Goal: Complete application form: Complete application form

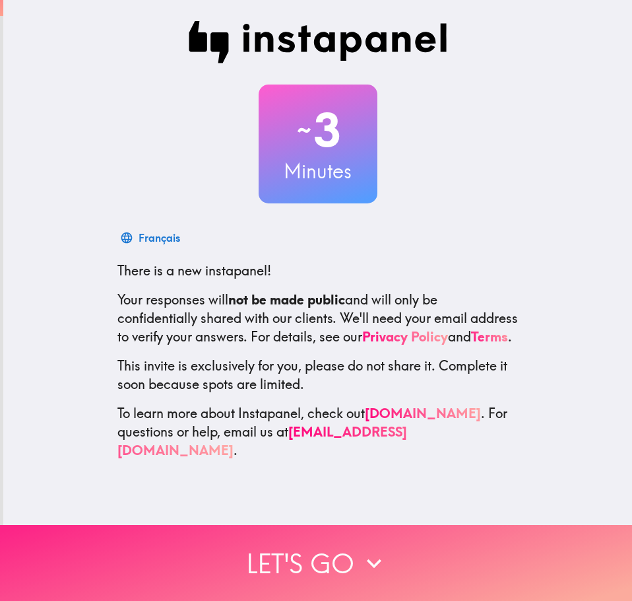
click at [369, 531] on button "Let's go" at bounding box center [316, 563] width 632 height 76
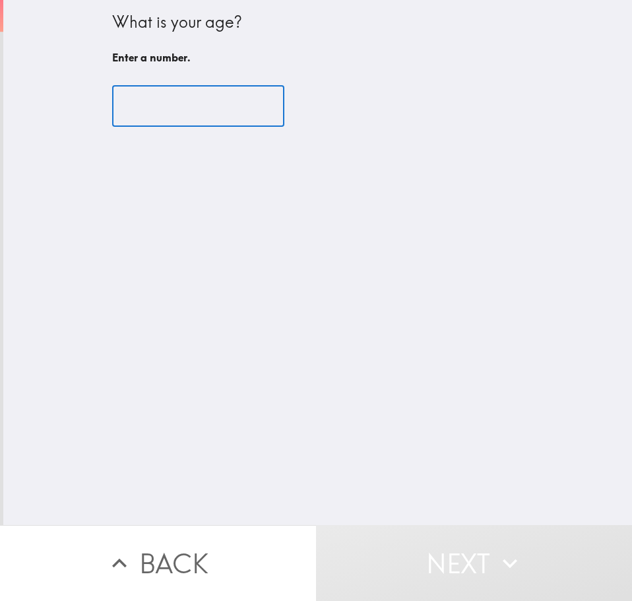
click at [148, 114] on input "number" at bounding box center [198, 106] width 172 height 41
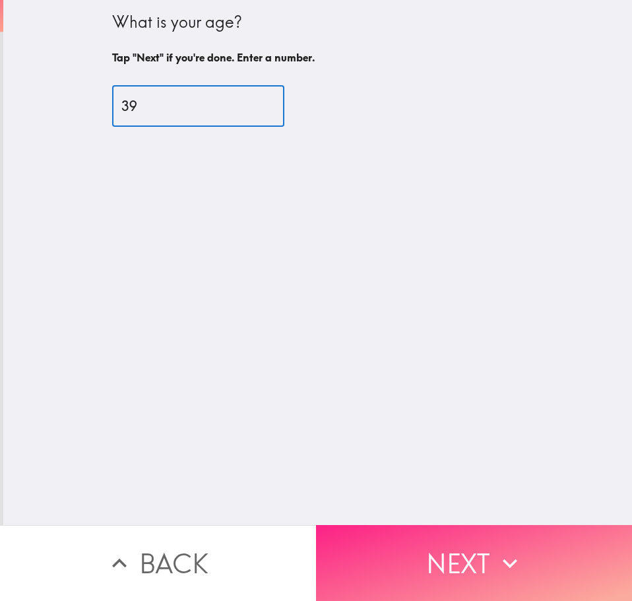
type input "39"
click at [434, 573] on button "Next" at bounding box center [474, 563] width 316 height 76
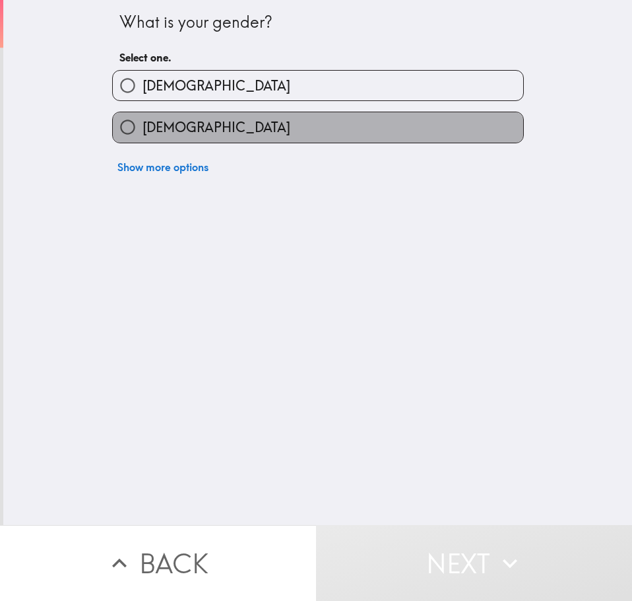
drag, startPoint x: 168, startPoint y: 123, endPoint x: 175, endPoint y: 143, distance: 20.5
click at [168, 123] on span "[DEMOGRAPHIC_DATA]" at bounding box center [217, 127] width 148 height 18
click at [143, 123] on input "[DEMOGRAPHIC_DATA]" at bounding box center [128, 127] width 30 height 30
radio input "true"
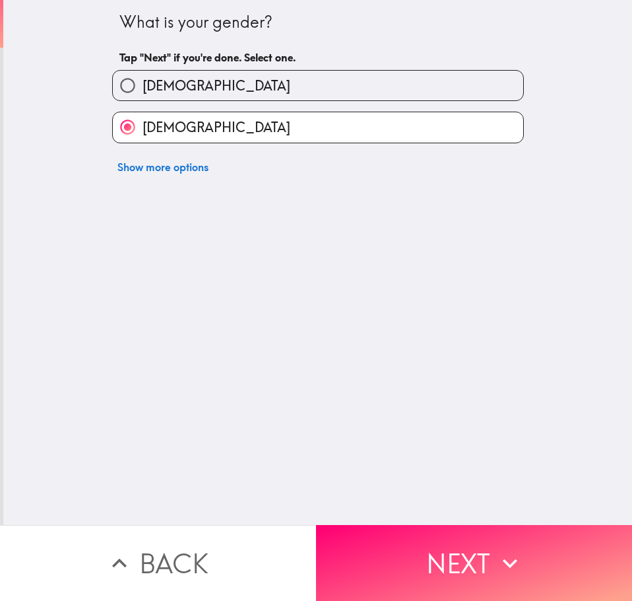
click at [201, 86] on label "[DEMOGRAPHIC_DATA]" at bounding box center [318, 86] width 411 height 30
click at [143, 86] on input "[DEMOGRAPHIC_DATA]" at bounding box center [128, 86] width 30 height 30
radio input "true"
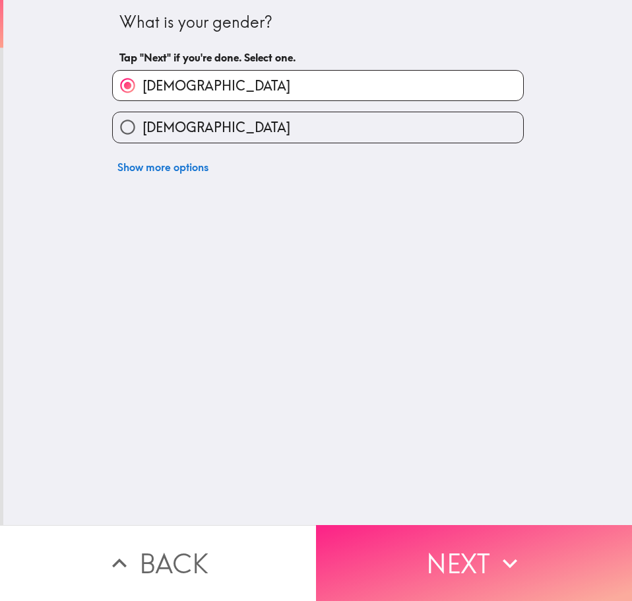
click at [413, 546] on button "Next" at bounding box center [474, 563] width 316 height 76
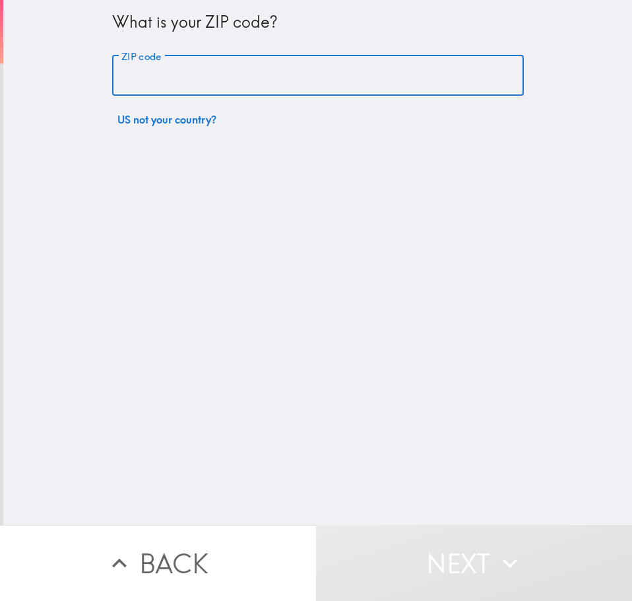
click at [175, 83] on input "ZIP code" at bounding box center [318, 75] width 412 height 41
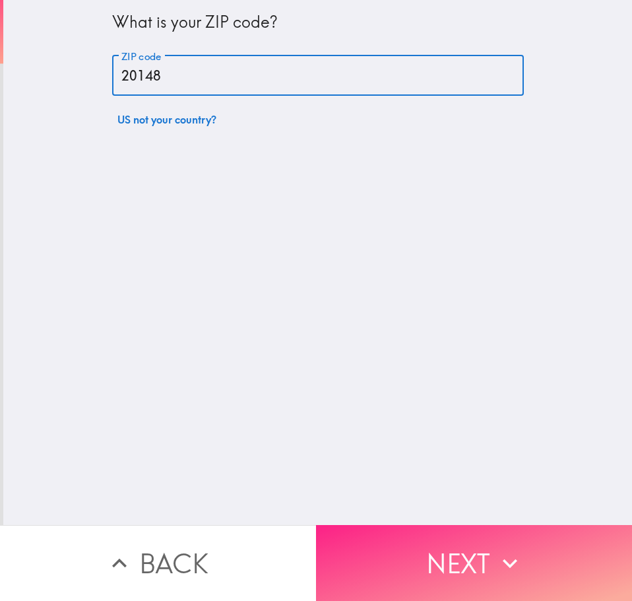
type input "20148"
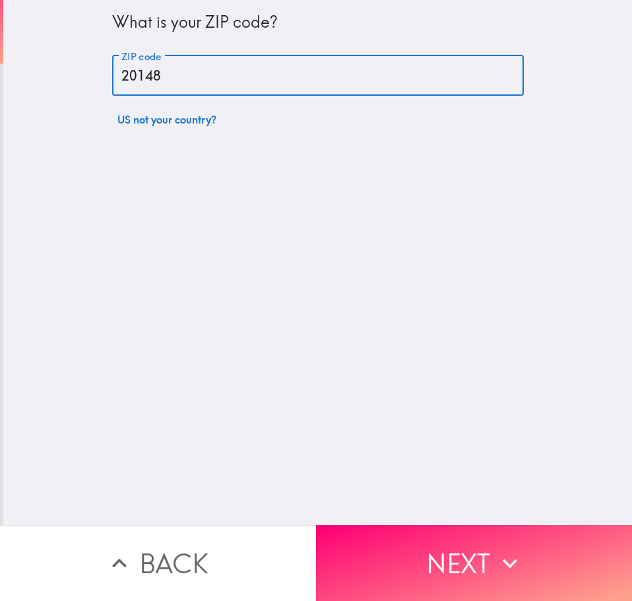
click at [400, 530] on button "Next" at bounding box center [474, 563] width 316 height 76
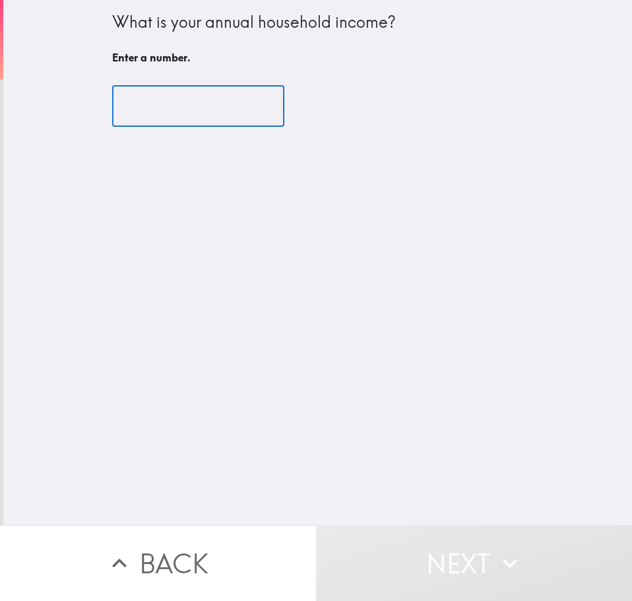
click at [160, 96] on input "number" at bounding box center [198, 106] width 172 height 41
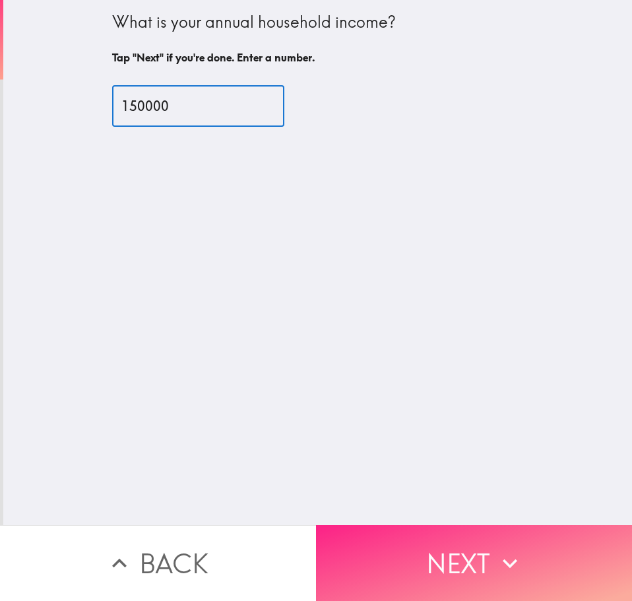
type input "150000"
click at [439, 525] on button "Next" at bounding box center [474, 563] width 316 height 76
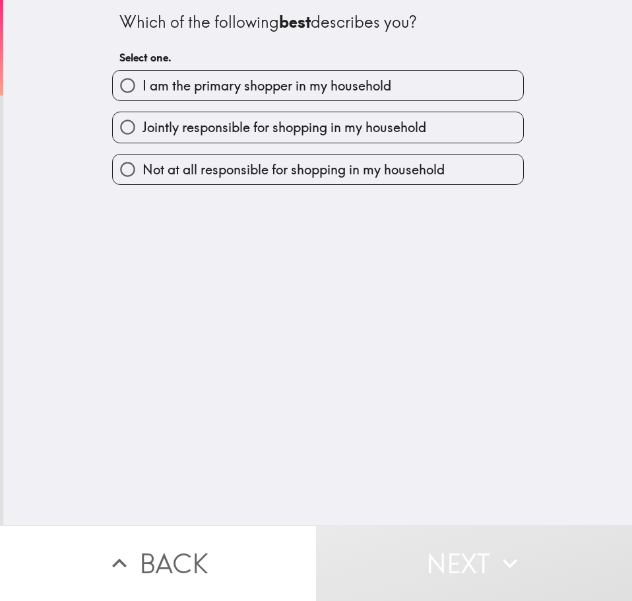
click at [240, 86] on span "I am the primary shopper in my household" at bounding box center [267, 86] width 249 height 18
click at [143, 86] on input "I am the primary shopper in my household" at bounding box center [128, 86] width 30 height 30
radio input "true"
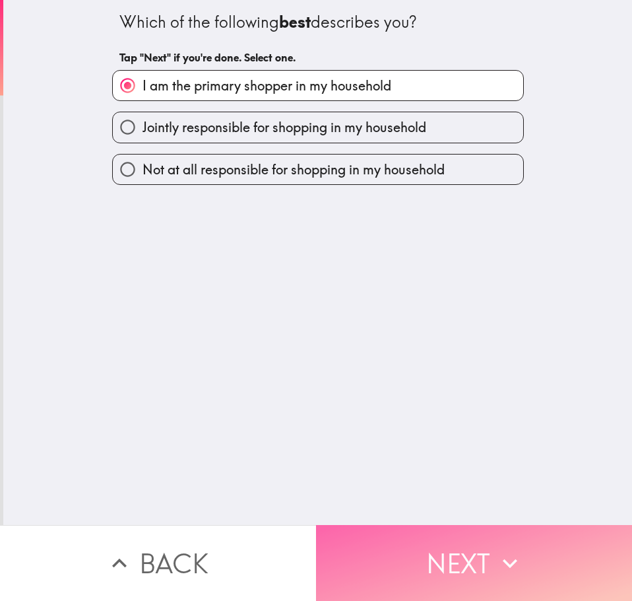
click at [431, 549] on button "Next" at bounding box center [474, 563] width 316 height 76
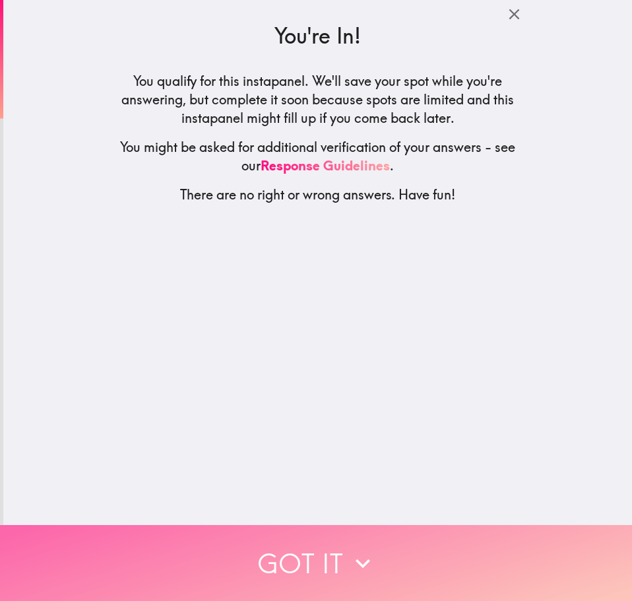
click at [351, 549] on icon "button" at bounding box center [363, 563] width 29 height 29
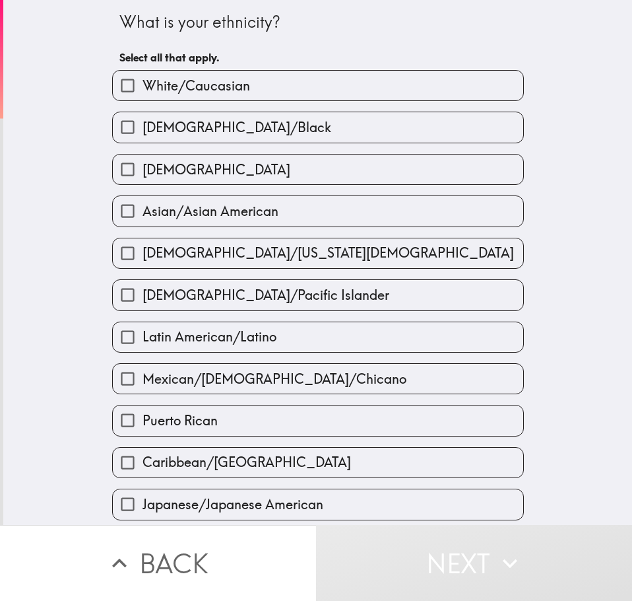
click at [220, 211] on span "Asian/Asian American" at bounding box center [211, 211] width 136 height 18
click at [143, 211] on input "Asian/Asian American" at bounding box center [128, 211] width 30 height 30
checkbox input "true"
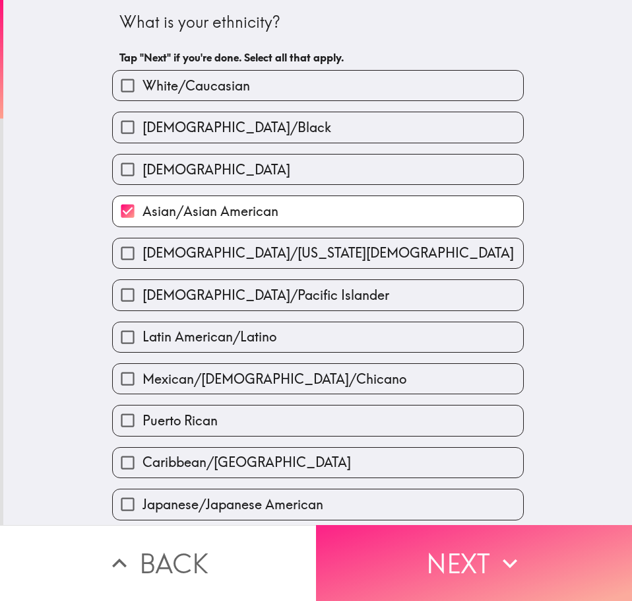
click at [405, 541] on button "Next" at bounding box center [474, 563] width 316 height 76
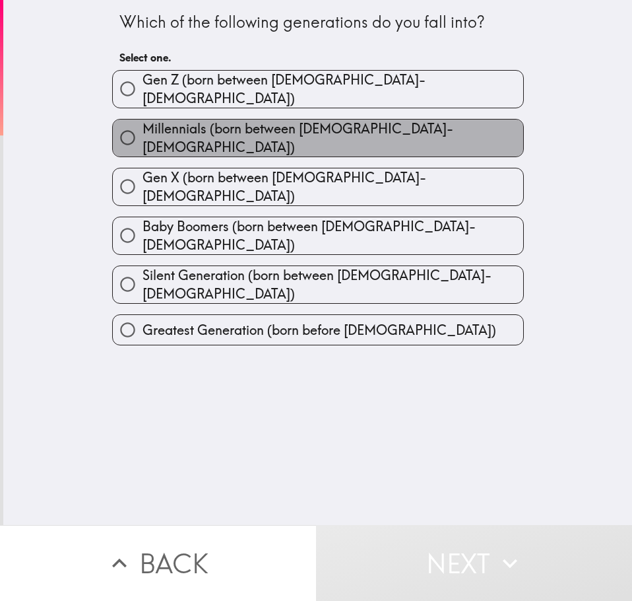
click at [291, 135] on span "Millennials (born between [DEMOGRAPHIC_DATA]-[DEMOGRAPHIC_DATA])" at bounding box center [333, 137] width 381 height 37
click at [143, 135] on input "Millennials (born between [DEMOGRAPHIC_DATA]-[DEMOGRAPHIC_DATA])" at bounding box center [128, 138] width 30 height 30
radio input "true"
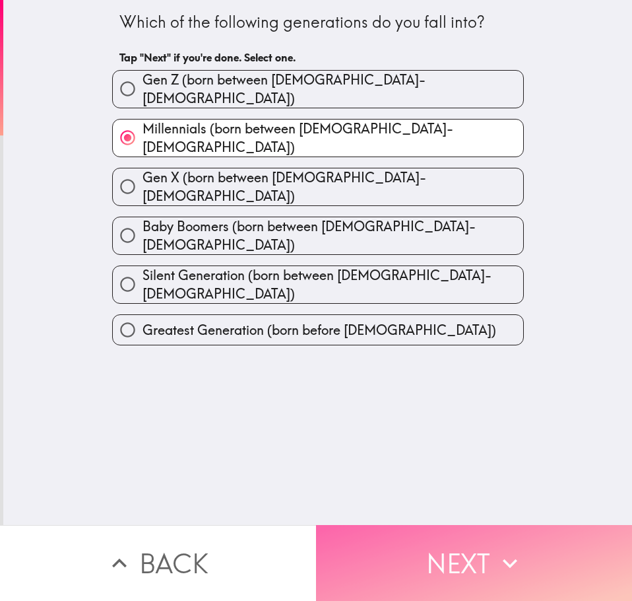
click at [440, 544] on button "Next" at bounding box center [474, 563] width 316 height 76
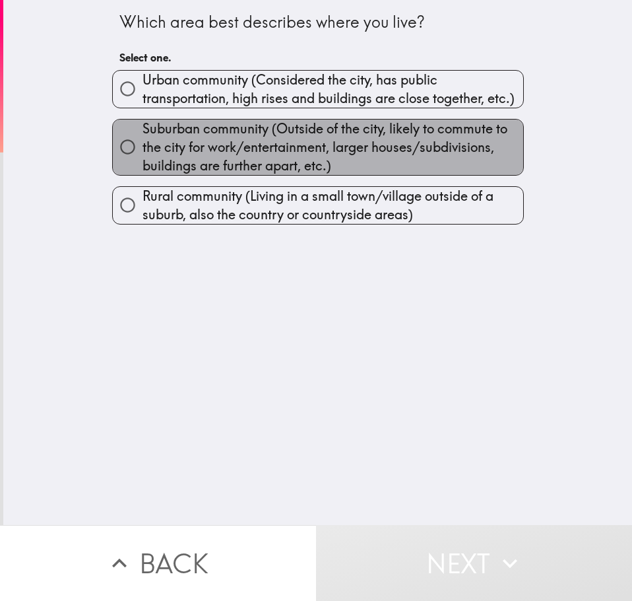
click at [209, 131] on span "Suburban community (Outside of the city, likely to commute to the city for work…" at bounding box center [333, 146] width 381 height 55
click at [143, 132] on input "Suburban community (Outside of the city, likely to commute to the city for work…" at bounding box center [128, 147] width 30 height 30
radio input "true"
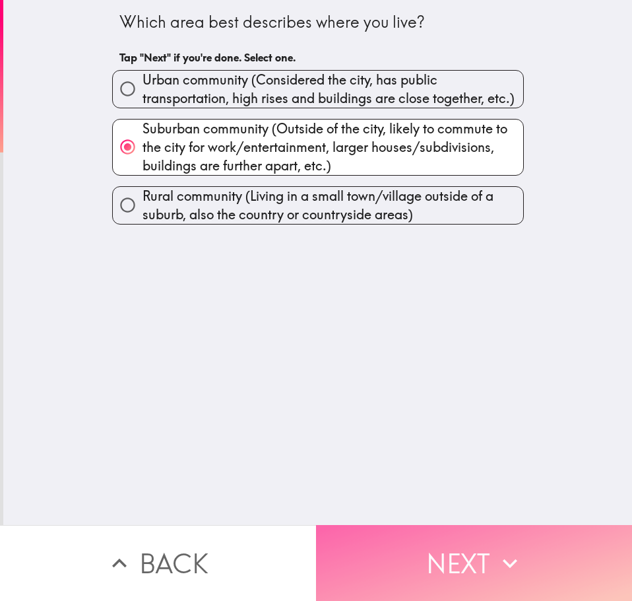
click at [448, 558] on button "Next" at bounding box center [474, 563] width 316 height 76
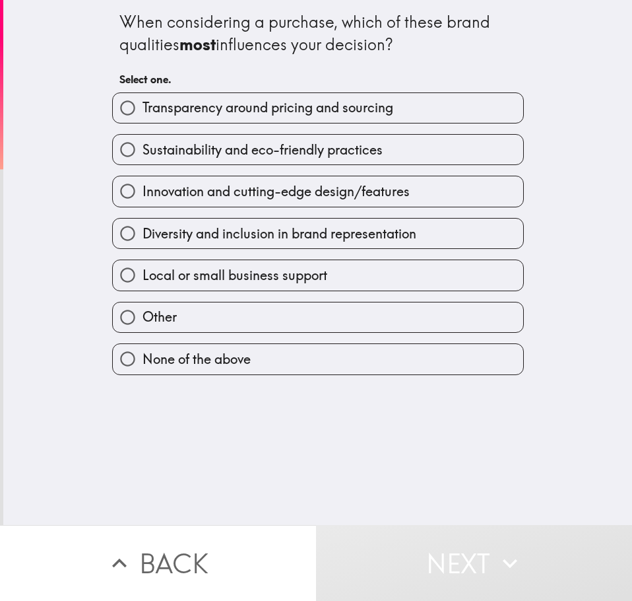
click at [234, 196] on span "Innovation and cutting-edge design/features" at bounding box center [276, 191] width 267 height 18
click at [143, 196] on input "Innovation and cutting-edge design/features" at bounding box center [128, 191] width 30 height 30
radio input "true"
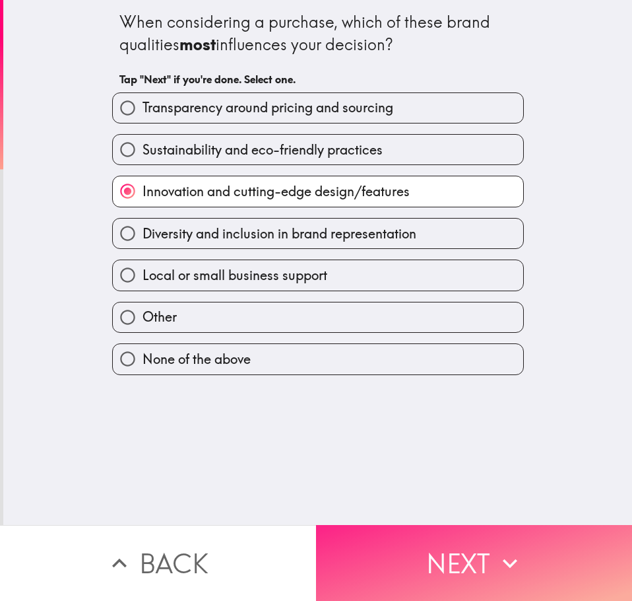
click at [477, 551] on button "Next" at bounding box center [474, 563] width 316 height 76
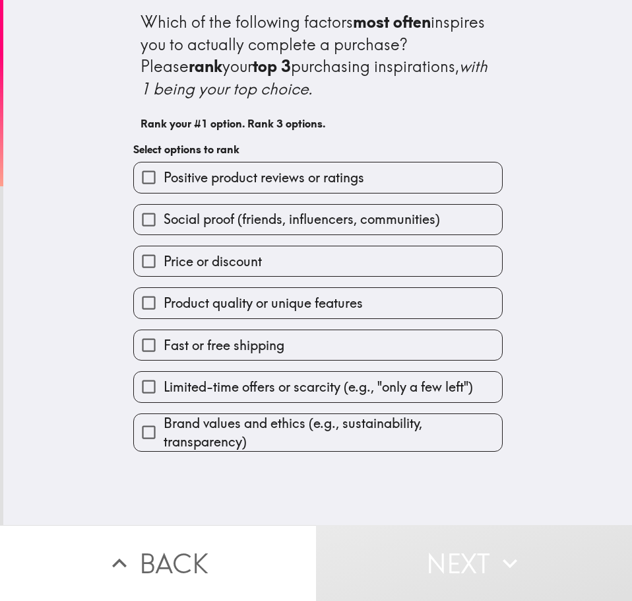
drag, startPoint x: 234, startPoint y: 228, endPoint x: 237, endPoint y: 220, distance: 7.7
click at [234, 228] on span "Social proof (friends, influencers, communities)" at bounding box center [302, 219] width 277 height 18
click at [164, 228] on input "Social proof (friends, influencers, communities)" at bounding box center [149, 220] width 30 height 30
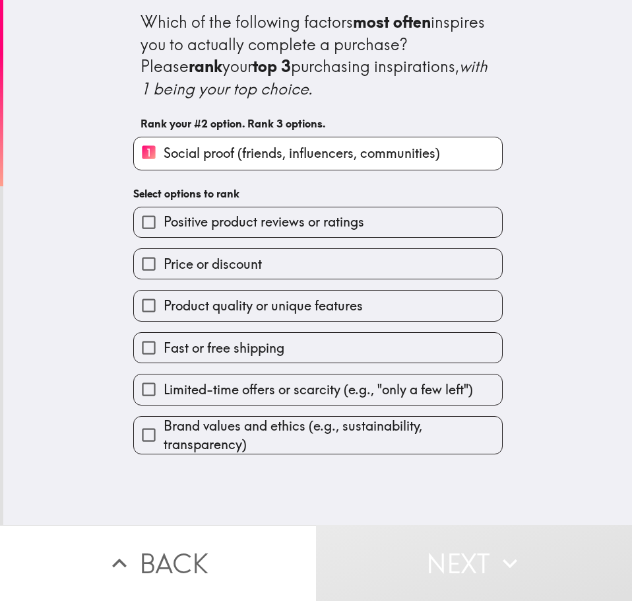
click at [246, 187] on h6 "Select options to rank" at bounding box center [318, 193] width 370 height 15
click at [246, 223] on span "Positive product reviews or ratings" at bounding box center [264, 222] width 201 height 18
click at [164, 223] on input "Positive product reviews or ratings" at bounding box center [149, 222] width 30 height 30
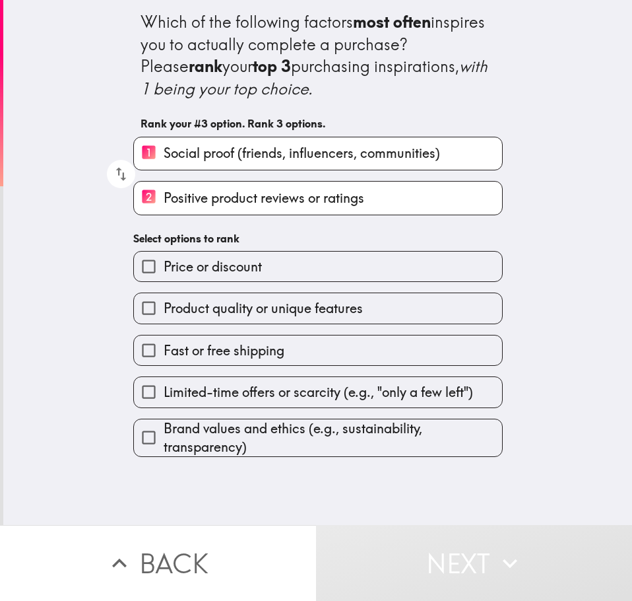
click at [250, 303] on span "Product quality or unique features" at bounding box center [263, 308] width 199 height 18
click at [164, 303] on input "Product quality or unique features" at bounding box center [149, 308] width 30 height 30
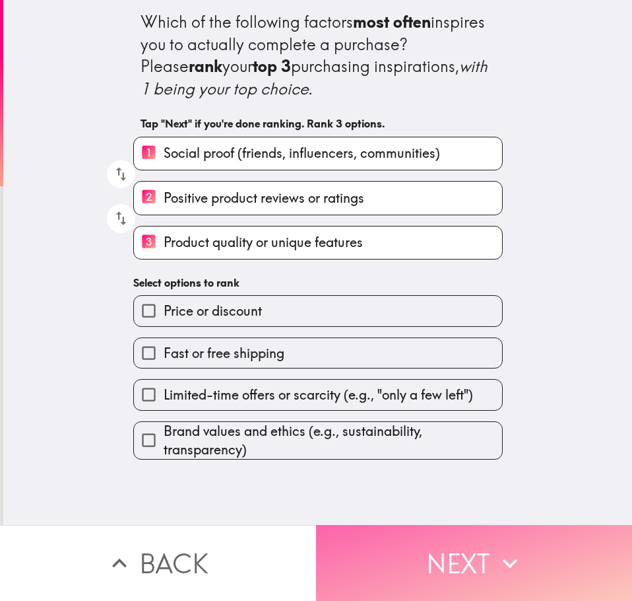
click at [382, 554] on button "Next" at bounding box center [474, 563] width 316 height 76
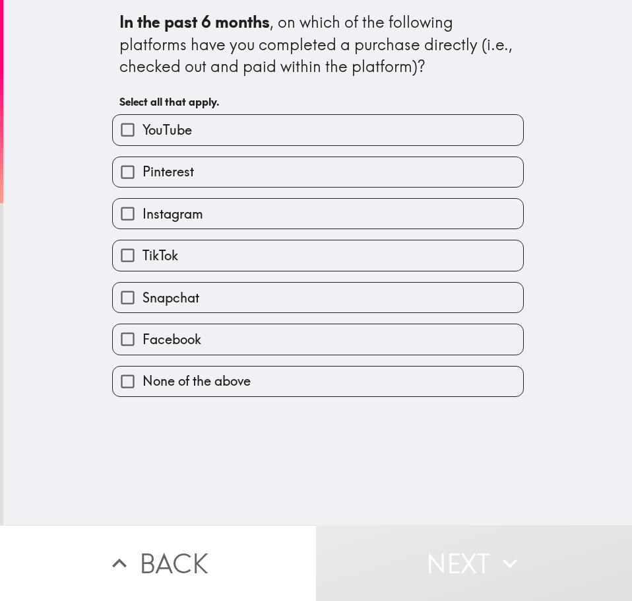
drag, startPoint x: 140, startPoint y: 141, endPoint x: 145, endPoint y: 166, distance: 26.2
click at [141, 145] on div "YouTube Pinterest Instagram TikTok Snapchat Facebook None of the above" at bounding box center [313, 250] width 422 height 293
click at [150, 180] on span "Pinterest" at bounding box center [168, 171] width 51 height 18
click at [143, 180] on input "Pinterest" at bounding box center [128, 172] width 30 height 30
checkbox input "true"
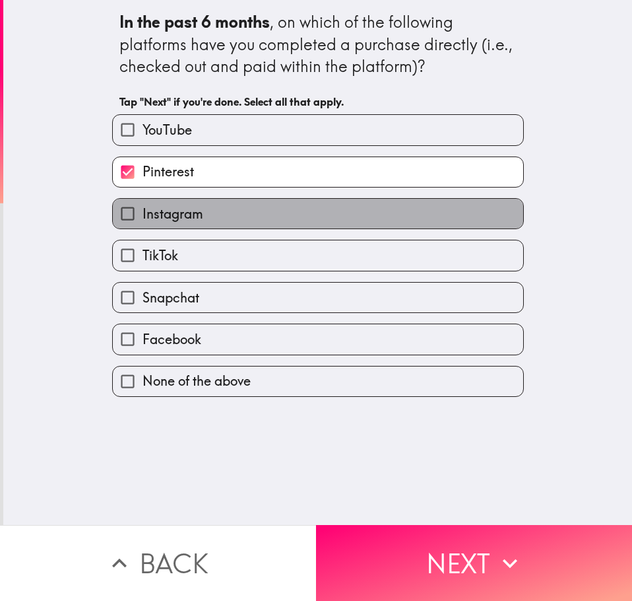
click at [155, 220] on span "Instagram" at bounding box center [173, 214] width 61 height 18
click at [143, 220] on input "Instagram" at bounding box center [128, 214] width 30 height 30
checkbox input "true"
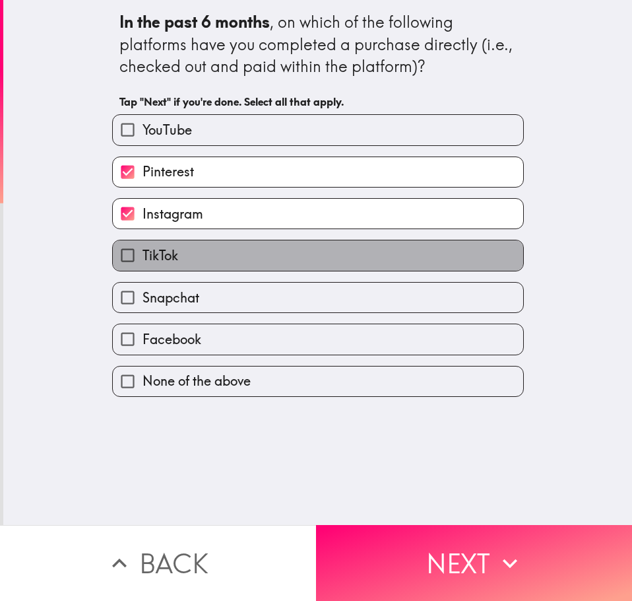
click at [160, 265] on label "TikTok" at bounding box center [318, 255] width 411 height 30
click at [143, 265] on input "TikTok" at bounding box center [128, 255] width 30 height 30
checkbox input "true"
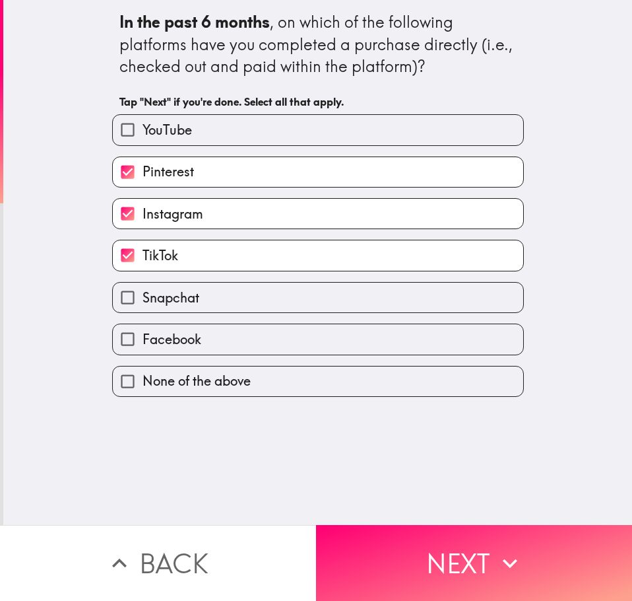
click at [164, 295] on span "Snapchat" at bounding box center [171, 297] width 57 height 18
click at [143, 295] on input "Snapchat" at bounding box center [128, 298] width 30 height 30
checkbox input "true"
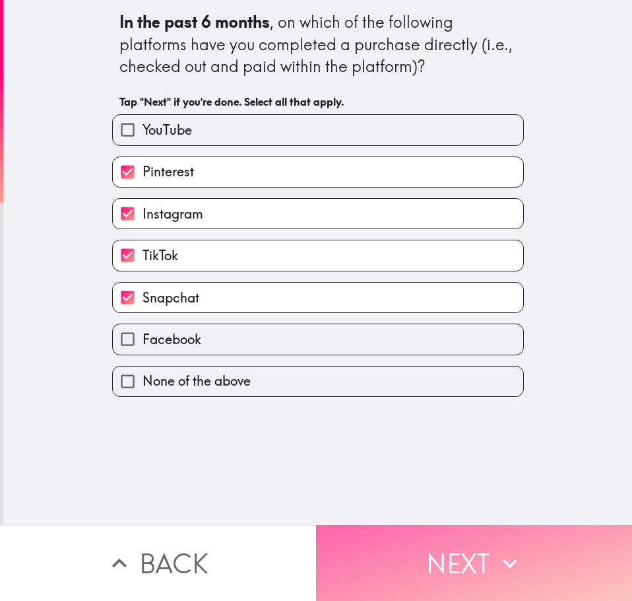
click at [457, 539] on button "Next" at bounding box center [474, 563] width 316 height 76
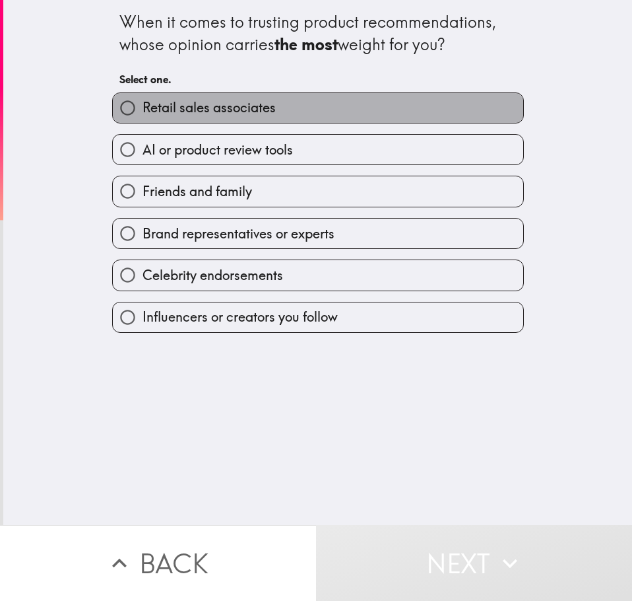
click at [184, 106] on span "Retail sales associates" at bounding box center [209, 107] width 133 height 18
click at [143, 106] on input "Retail sales associates" at bounding box center [128, 108] width 30 height 30
radio input "true"
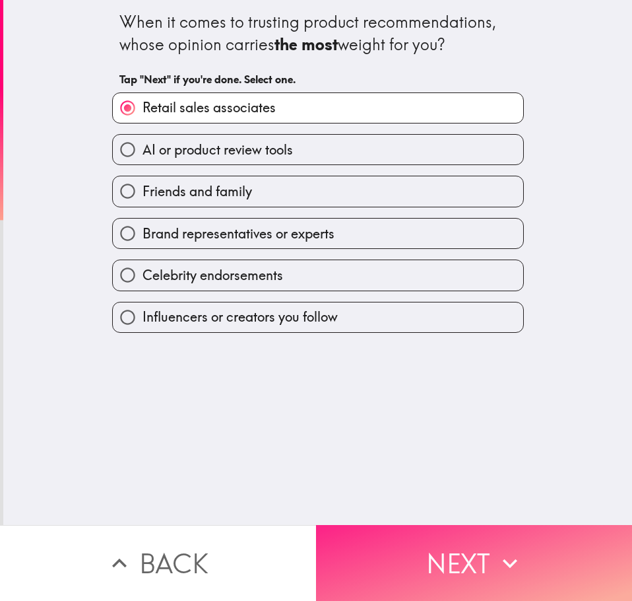
click at [379, 525] on button "Next" at bounding box center [474, 563] width 316 height 76
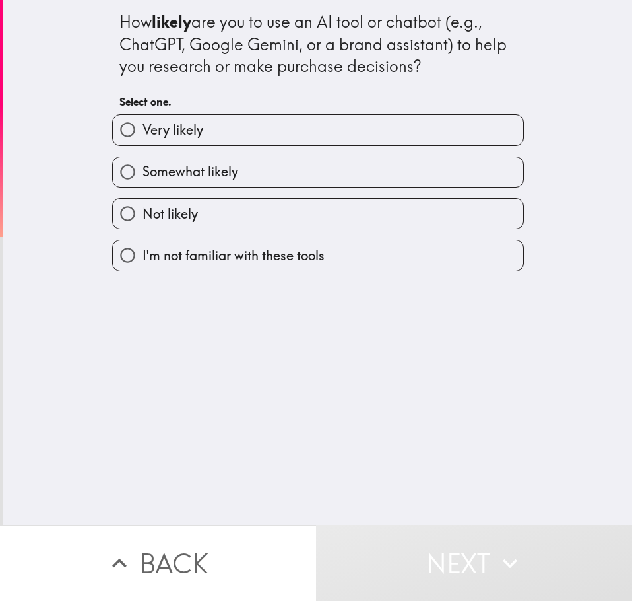
click at [233, 139] on label "Very likely" at bounding box center [318, 130] width 411 height 30
click at [143, 139] on input "Very likely" at bounding box center [128, 130] width 30 height 30
radio input "true"
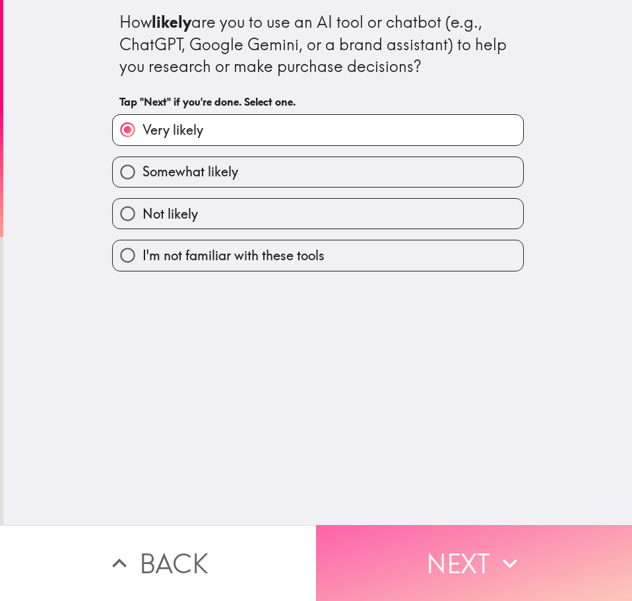
click at [409, 548] on button "Next" at bounding box center [474, 563] width 316 height 76
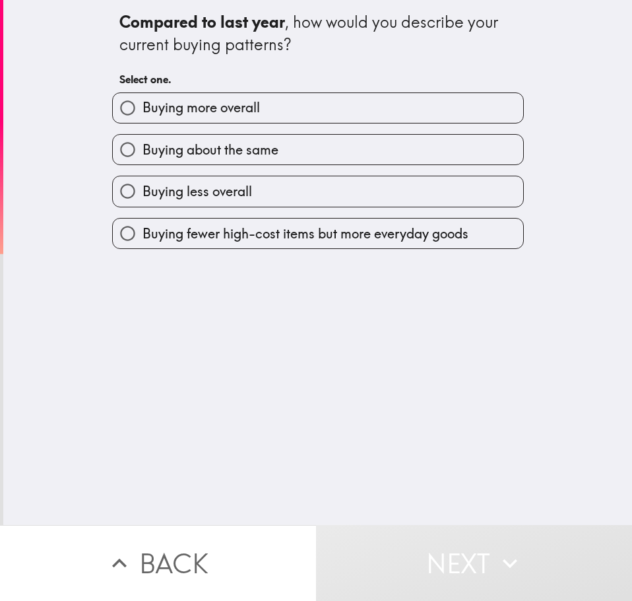
click at [185, 109] on span "Buying more overall" at bounding box center [201, 107] width 117 height 18
click at [143, 109] on input "Buying more overall" at bounding box center [128, 108] width 30 height 30
radio input "true"
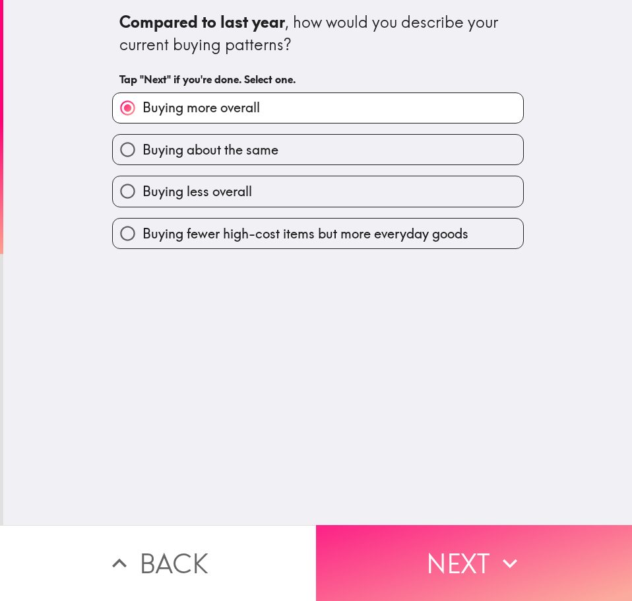
click at [487, 535] on button "Next" at bounding box center [474, 563] width 316 height 76
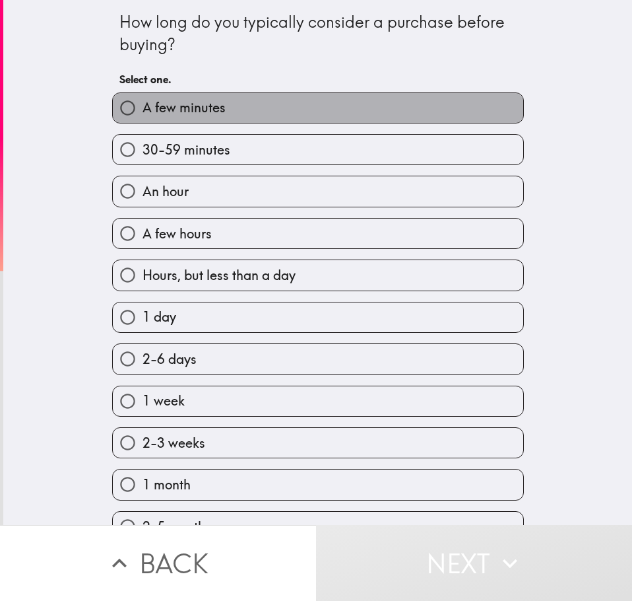
click at [210, 104] on span "A few minutes" at bounding box center [184, 107] width 83 height 18
click at [143, 104] on input "A few minutes" at bounding box center [128, 108] width 30 height 30
radio input "true"
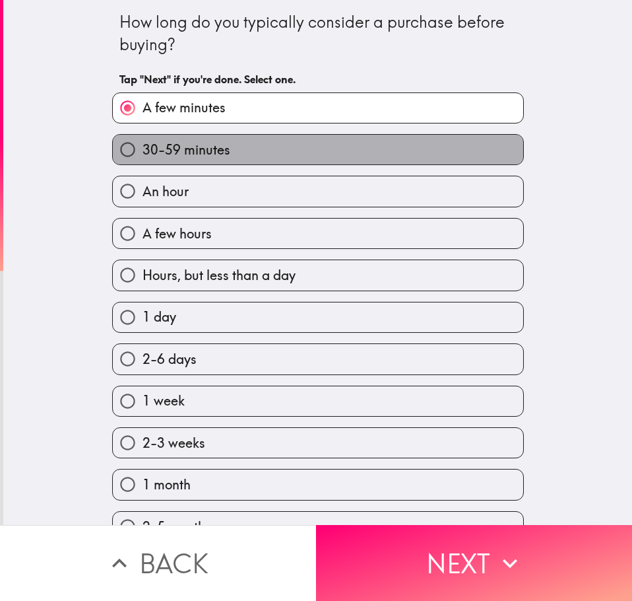
click at [206, 142] on span "30-59 minutes" at bounding box center [187, 150] width 88 height 18
click at [143, 142] on input "30-59 minutes" at bounding box center [128, 150] width 30 height 30
radio input "true"
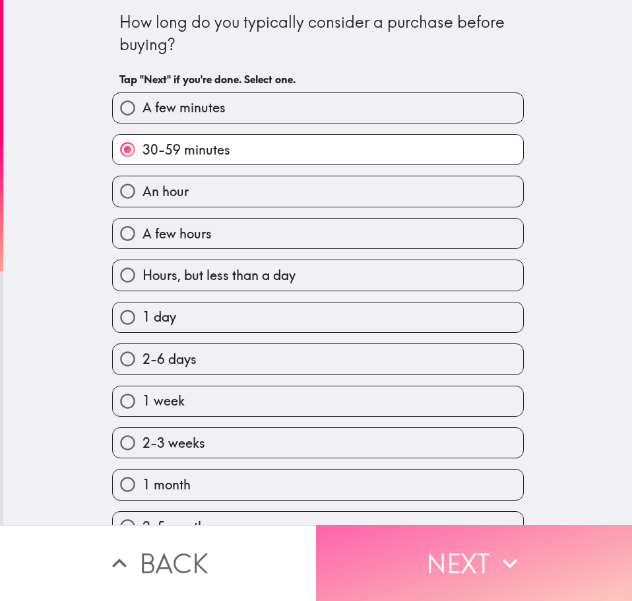
click at [387, 549] on button "Next" at bounding box center [474, 563] width 316 height 76
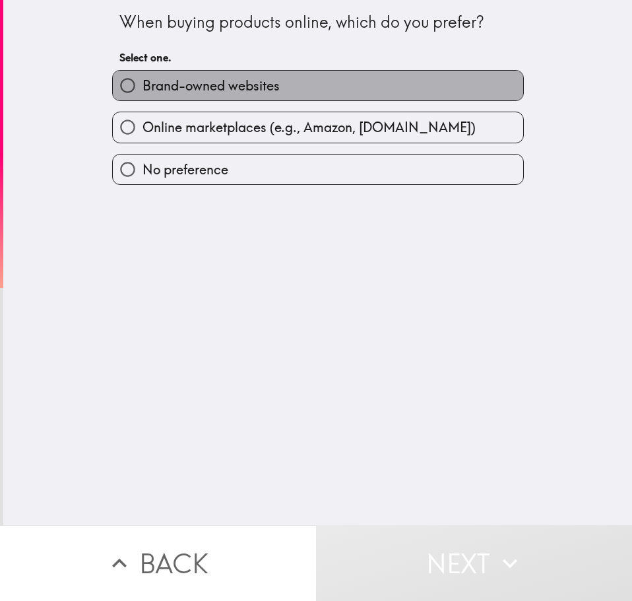
click at [267, 81] on span "Brand-owned websites" at bounding box center [211, 86] width 137 height 18
click at [143, 81] on input "Brand-owned websites" at bounding box center [128, 86] width 30 height 30
radio input "true"
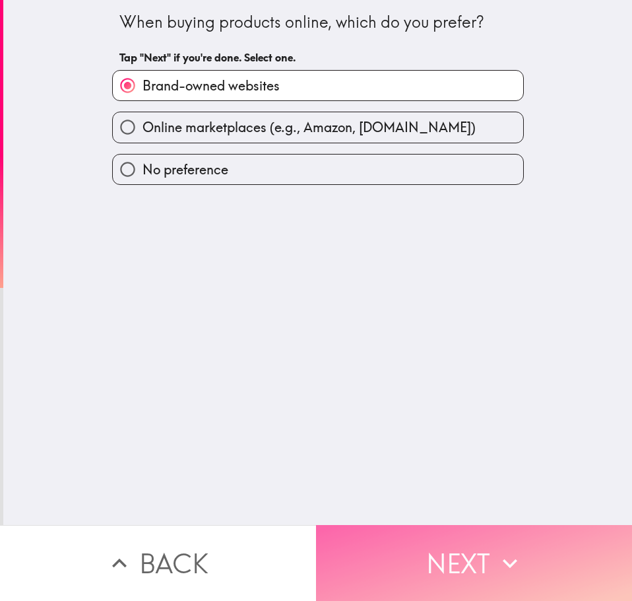
click at [468, 553] on button "Next" at bounding box center [474, 563] width 316 height 76
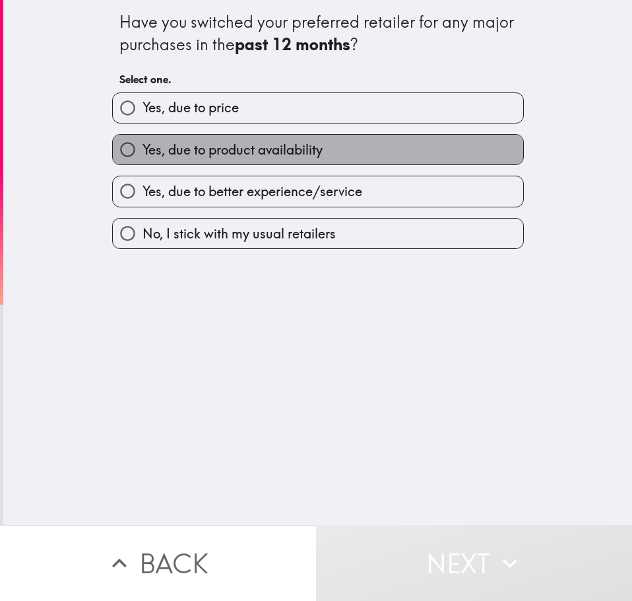
click at [279, 144] on span "Yes, due to product availability" at bounding box center [233, 150] width 180 height 18
click at [143, 144] on input "Yes, due to product availability" at bounding box center [128, 150] width 30 height 30
radio input "true"
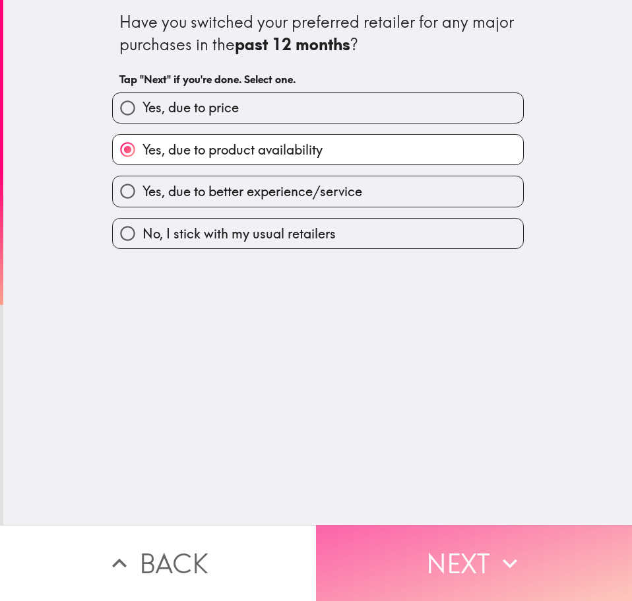
click at [450, 534] on button "Next" at bounding box center [474, 563] width 316 height 76
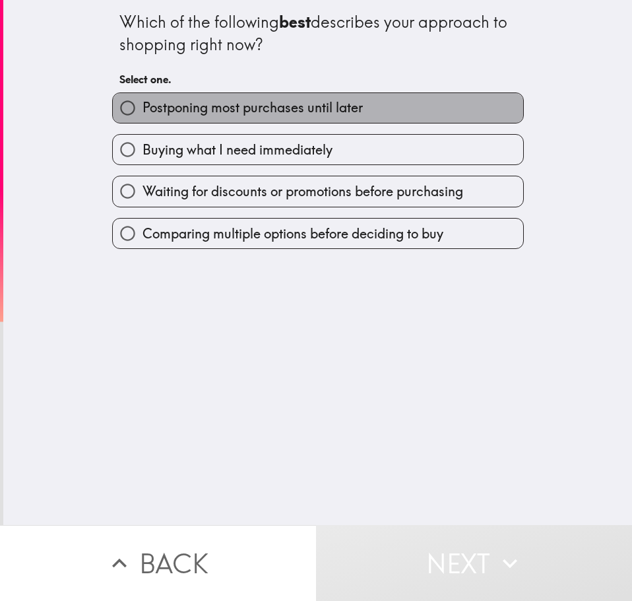
click at [218, 112] on span "Postponing most purchases until later" at bounding box center [253, 107] width 220 height 18
click at [143, 112] on input "Postponing most purchases until later" at bounding box center [128, 108] width 30 height 30
radio input "true"
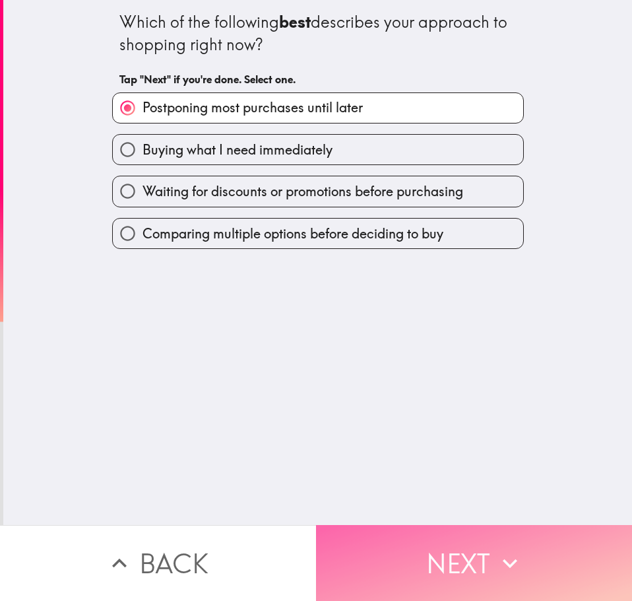
click at [395, 551] on button "Next" at bounding box center [474, 563] width 316 height 76
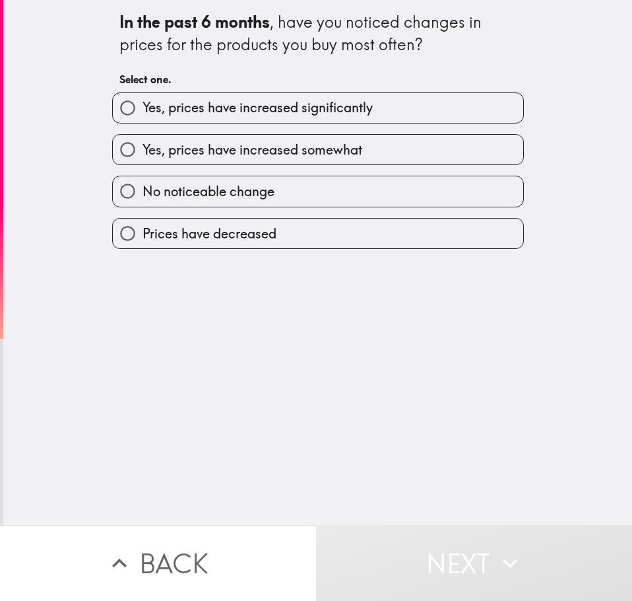
click at [222, 122] on label "Yes, prices have increased significantly" at bounding box center [318, 108] width 411 height 30
click at [143, 122] on input "Yes, prices have increased significantly" at bounding box center [128, 108] width 30 height 30
radio input "true"
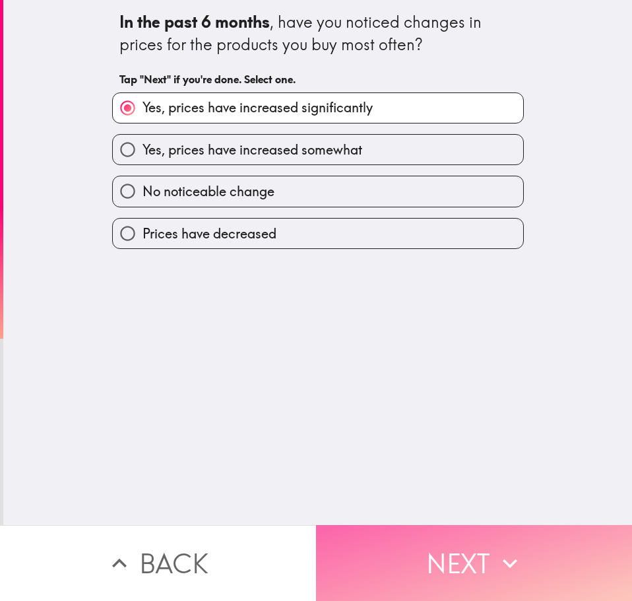
click at [419, 574] on button "Next" at bounding box center [474, 563] width 316 height 76
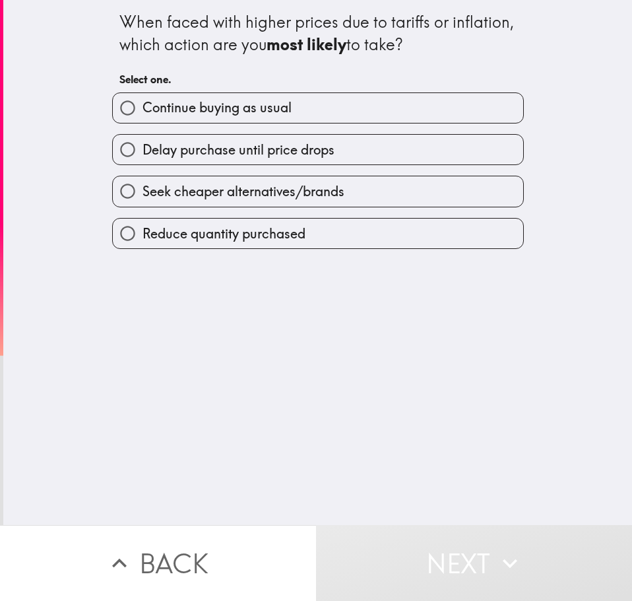
click at [240, 116] on span "Continue buying as usual" at bounding box center [217, 107] width 149 height 18
click at [143, 116] on input "Continue buying as usual" at bounding box center [128, 108] width 30 height 30
radio input "true"
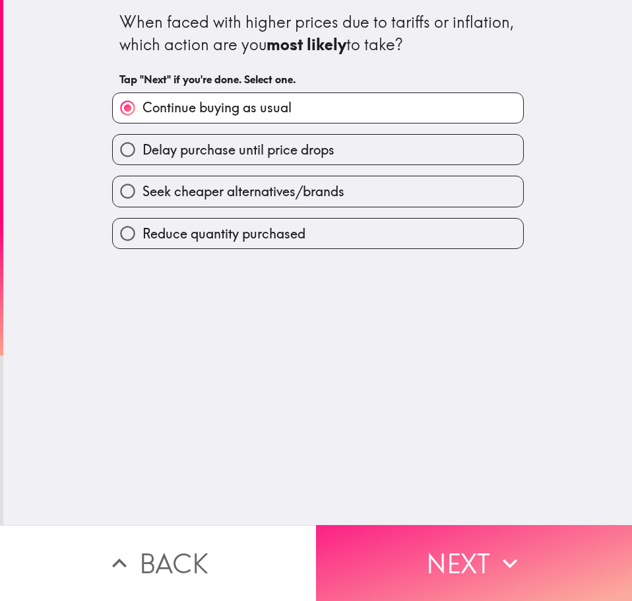
click at [440, 581] on button "Next" at bounding box center [474, 563] width 316 height 76
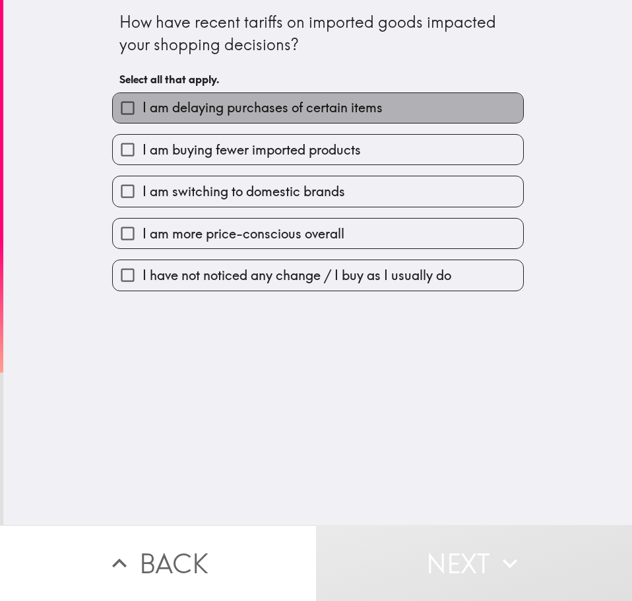
click at [383, 110] on label "I am delaying purchases of certain items" at bounding box center [318, 108] width 411 height 30
click at [143, 110] on input "I am delaying purchases of certain items" at bounding box center [128, 108] width 30 height 30
checkbox input "true"
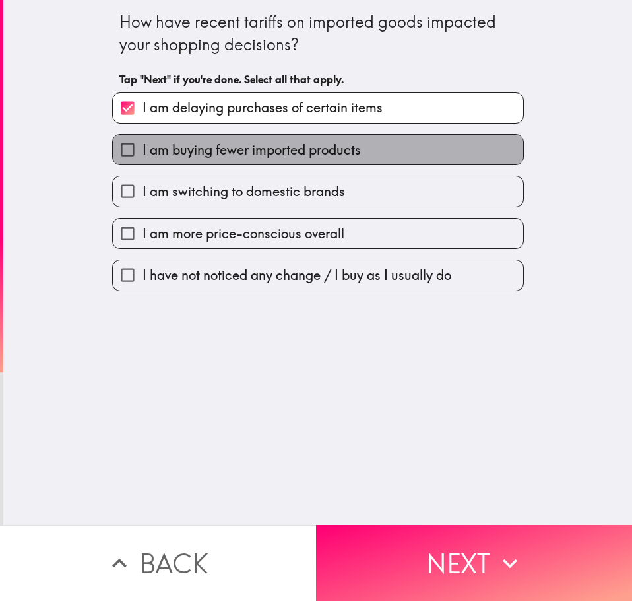
click at [351, 151] on span "I am buying fewer imported products" at bounding box center [252, 150] width 218 height 18
click at [143, 151] on input "I am buying fewer imported products" at bounding box center [128, 150] width 30 height 30
checkbox input "true"
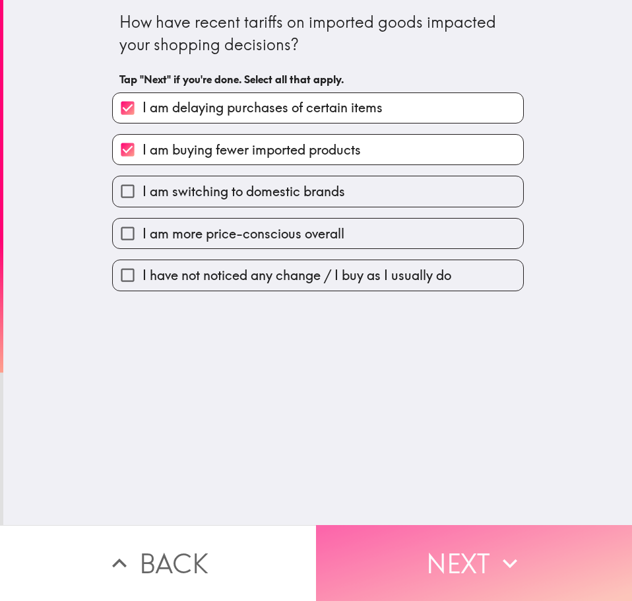
click at [419, 543] on button "Next" at bounding box center [474, 563] width 316 height 76
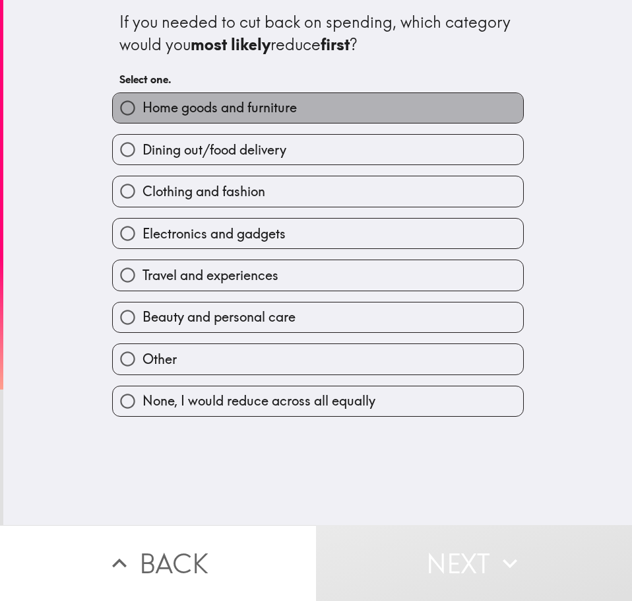
click at [211, 115] on span "Home goods and furniture" at bounding box center [220, 107] width 154 height 18
click at [143, 115] on input "Home goods and furniture" at bounding box center [128, 108] width 30 height 30
radio input "true"
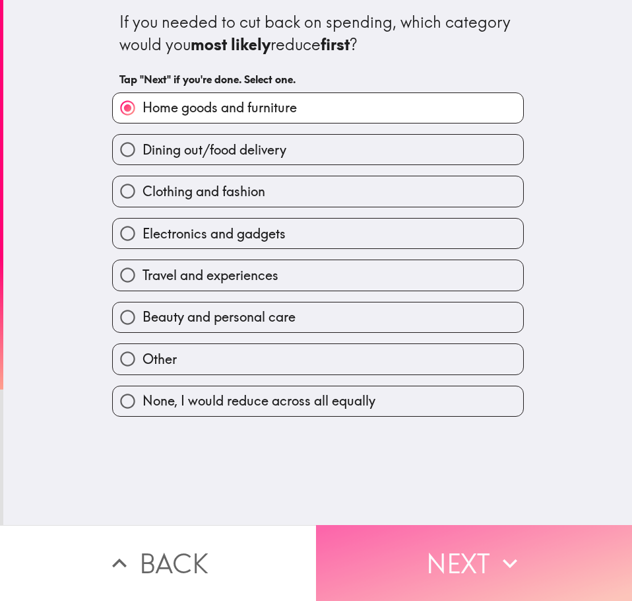
click at [453, 531] on button "Next" at bounding box center [474, 563] width 316 height 76
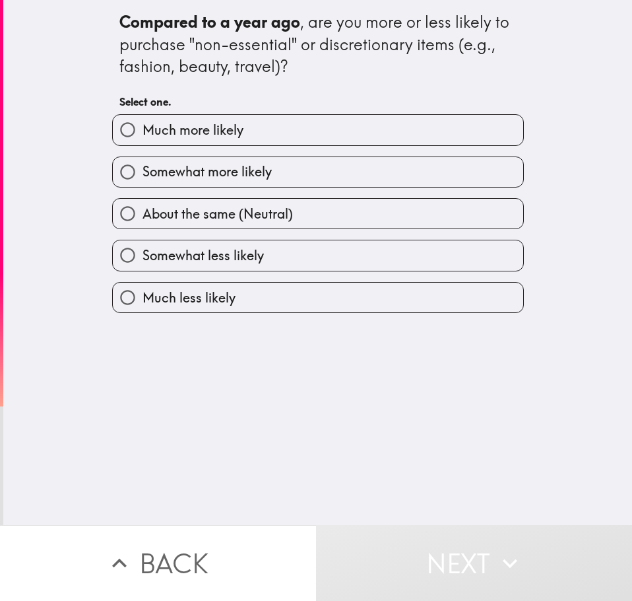
click at [232, 114] on div "Much more likely" at bounding box center [318, 129] width 412 height 31
click at [453, 568] on button "Next" at bounding box center [474, 563] width 316 height 76
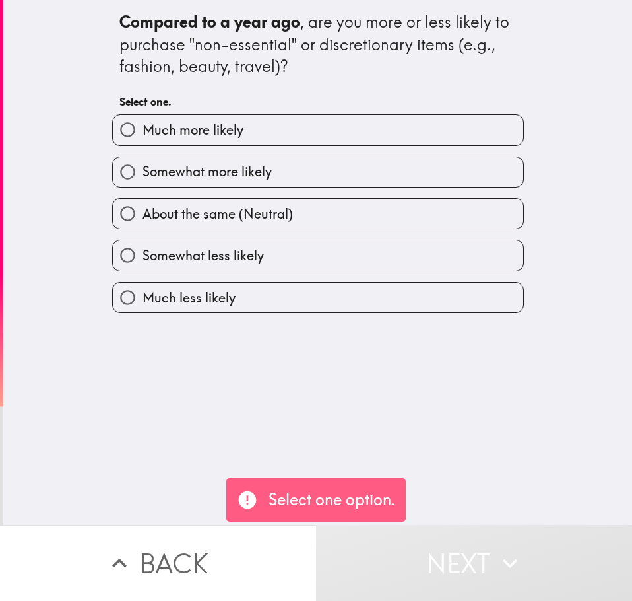
click at [188, 114] on div "Much more likely" at bounding box center [313, 125] width 422 height 42
click at [169, 141] on label "Much more likely" at bounding box center [318, 130] width 411 height 30
click at [143, 141] on input "Much more likely" at bounding box center [128, 130] width 30 height 30
radio input "true"
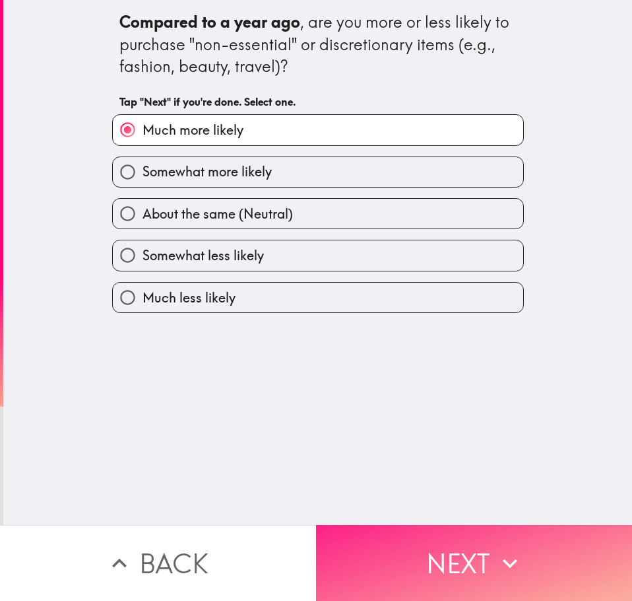
click at [433, 573] on button "Next" at bounding box center [474, 563] width 316 height 76
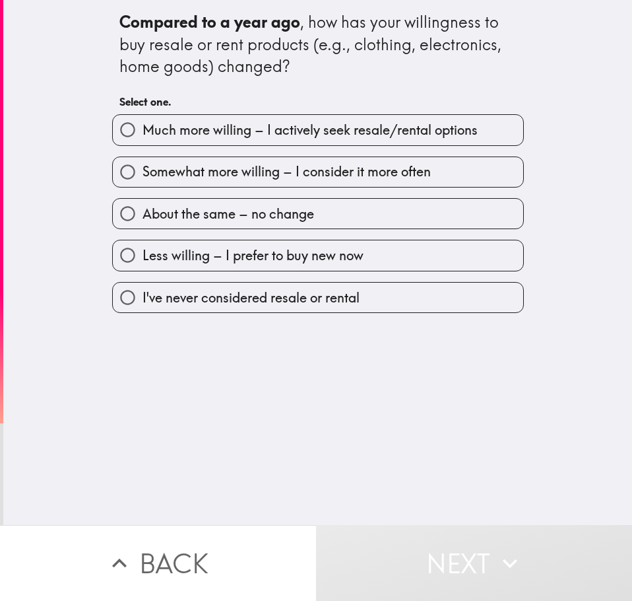
click at [200, 124] on span "Much more willing – I actively seek resale/rental options" at bounding box center [310, 130] width 335 height 18
click at [143, 124] on input "Much more willing – I actively seek resale/rental options" at bounding box center [128, 130] width 30 height 30
radio input "true"
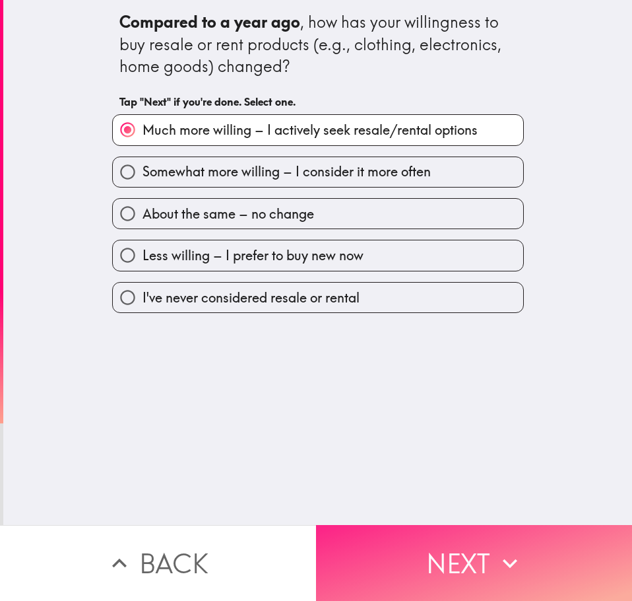
click at [409, 525] on button "Next" at bounding box center [474, 563] width 316 height 76
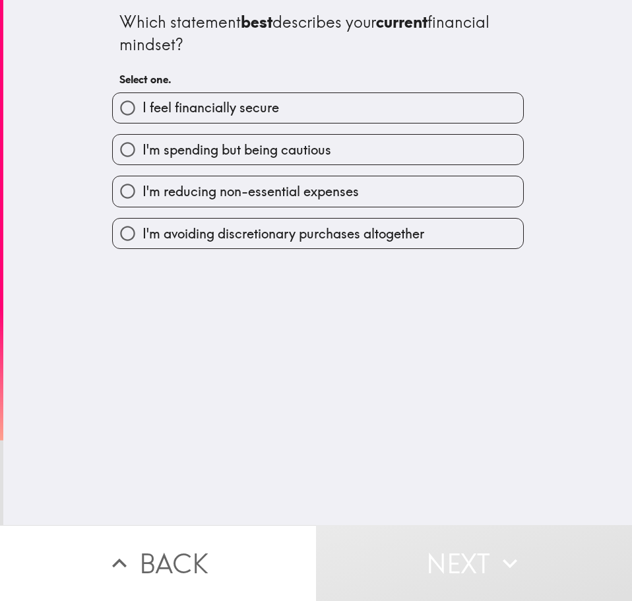
click at [185, 127] on div "I'm spending but being cautious" at bounding box center [313, 144] width 422 height 42
click at [213, 111] on span "I feel financially secure" at bounding box center [211, 107] width 137 height 18
click at [143, 111] on input "I feel financially secure" at bounding box center [128, 108] width 30 height 30
radio input "true"
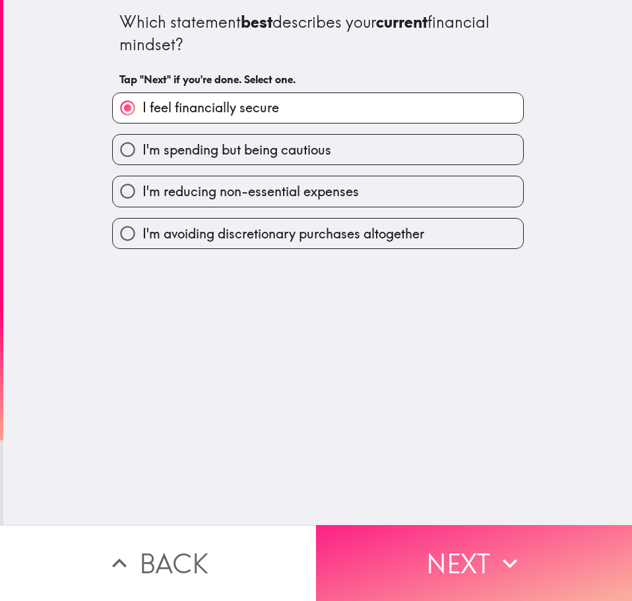
click at [473, 553] on button "Next" at bounding box center [474, 563] width 316 height 76
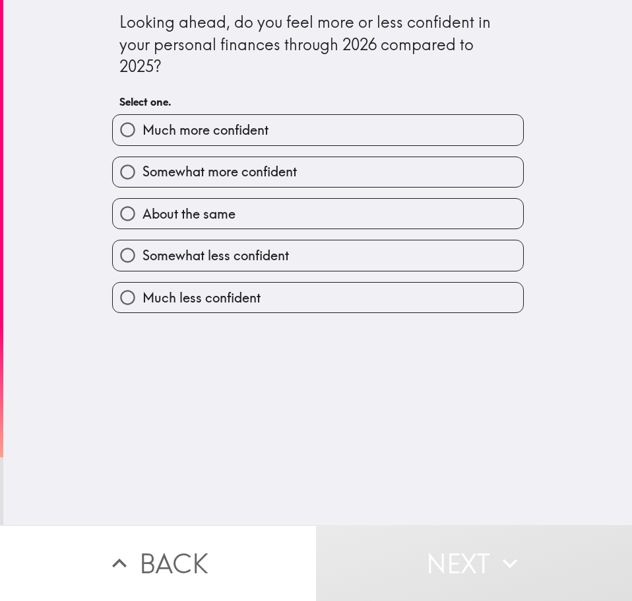
click at [262, 141] on label "Much more confident" at bounding box center [318, 130] width 411 height 30
click at [143, 141] on input "Much more confident" at bounding box center [128, 130] width 30 height 30
radio input "true"
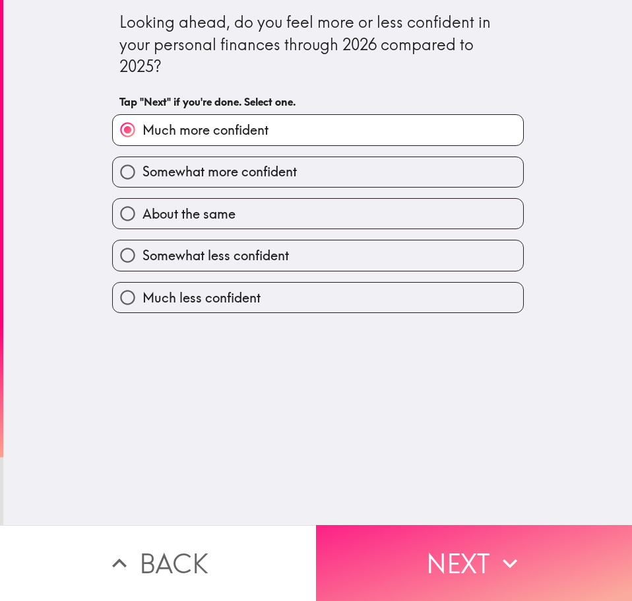
click at [494, 535] on button "Next" at bounding box center [474, 563] width 316 height 76
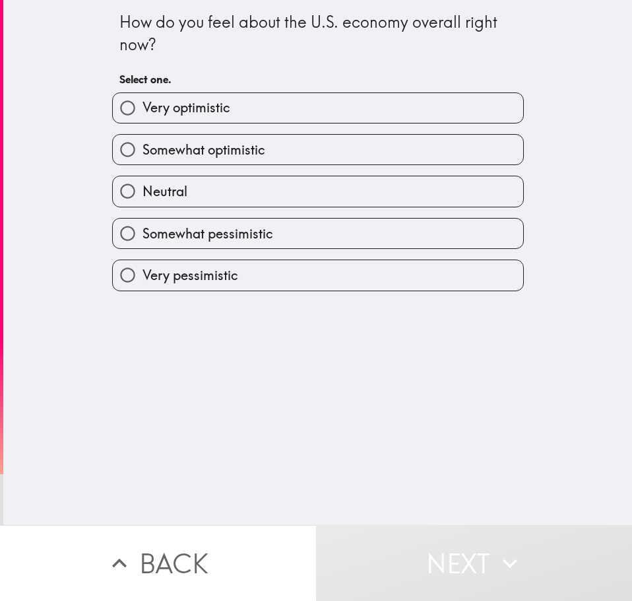
click at [232, 141] on span "Somewhat optimistic" at bounding box center [204, 150] width 123 height 18
click at [143, 140] on input "Somewhat optimistic" at bounding box center [128, 150] width 30 height 30
radio input "true"
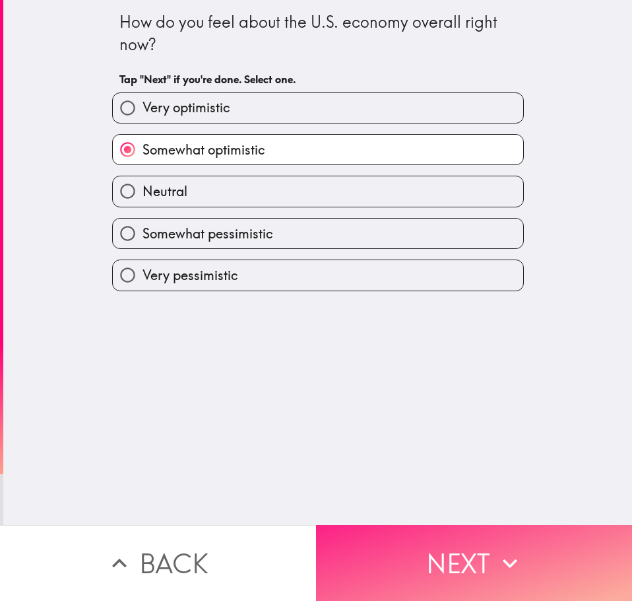
click at [387, 541] on button "Next" at bounding box center [474, 563] width 316 height 76
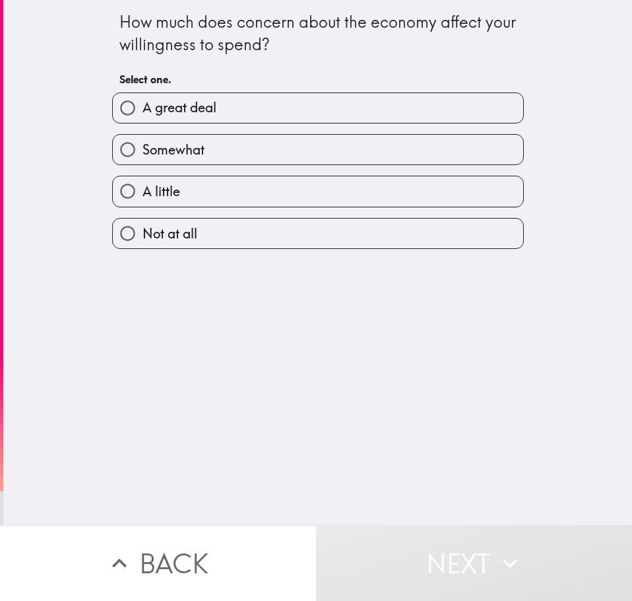
click at [143, 87] on div "A great deal" at bounding box center [313, 103] width 422 height 42
click at [248, 106] on label "A great deal" at bounding box center [318, 108] width 411 height 30
click at [143, 106] on input "A great deal" at bounding box center [128, 108] width 30 height 30
radio input "true"
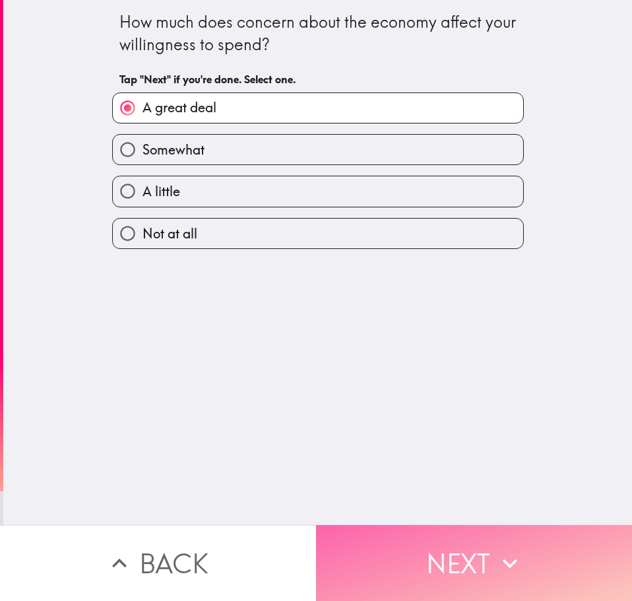
click at [452, 564] on button "Next" at bounding box center [474, 563] width 316 height 76
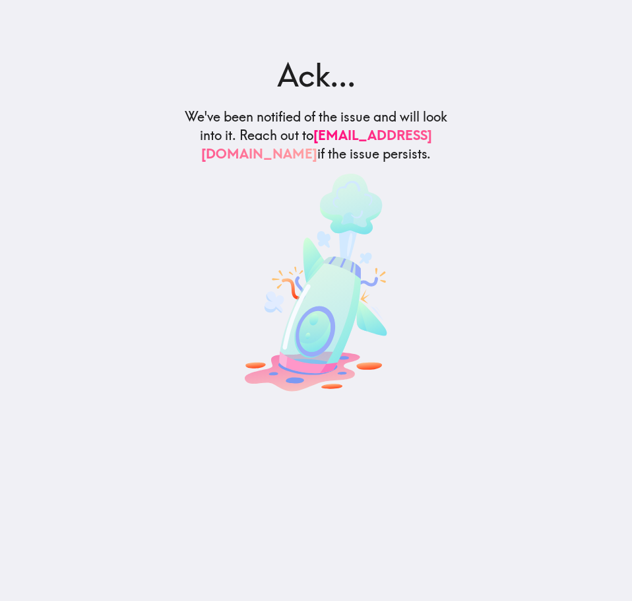
click at [432, 550] on main "Ack... We've been notified of the issue and will look into it. Reach out to [EM…" at bounding box center [316, 300] width 632 height 601
click at [272, 321] on img at bounding box center [316, 283] width 143 height 218
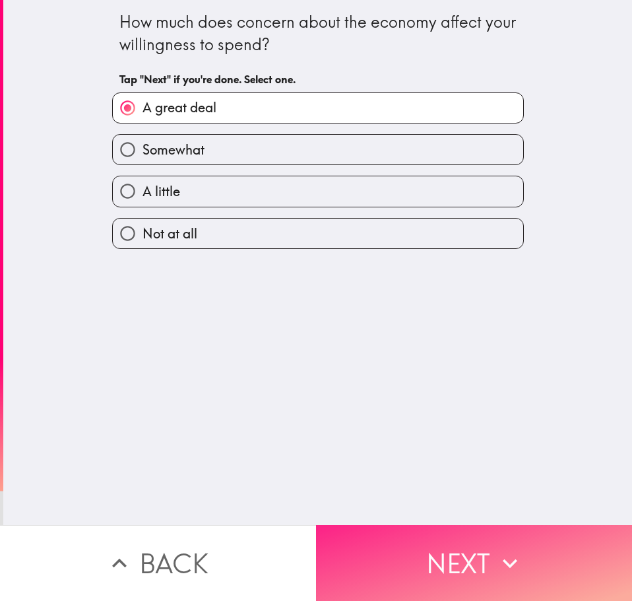
click at [473, 543] on button "Next" at bounding box center [474, 563] width 316 height 76
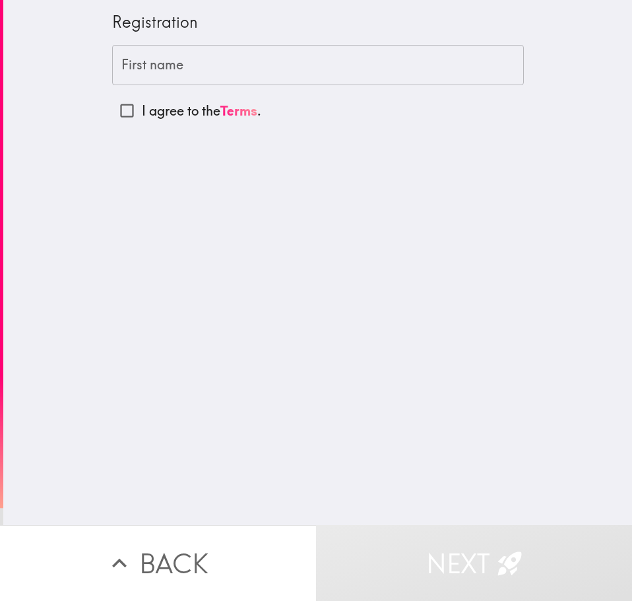
click at [190, 71] on input "First name" at bounding box center [318, 65] width 412 height 41
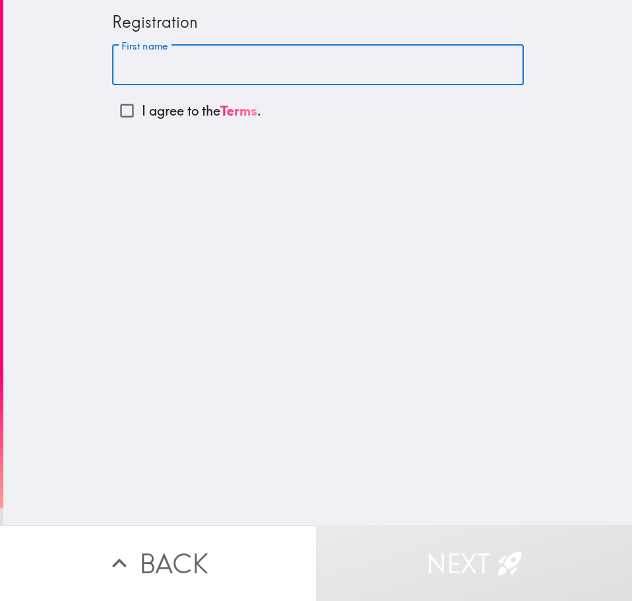
type input "attique"
click at [116, 104] on input "I agree to the Terms ." at bounding box center [127, 111] width 30 height 30
checkbox input "true"
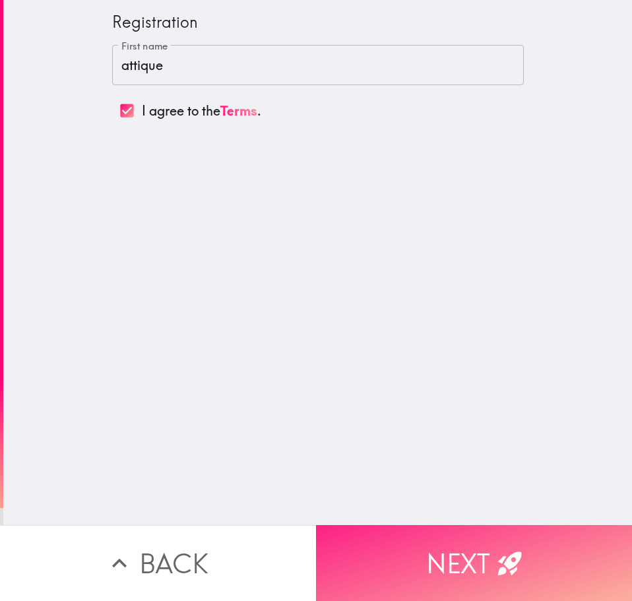
click at [393, 533] on button "Next" at bounding box center [474, 563] width 316 height 76
